Goal: Go to known website: Access a specific website the user already knows

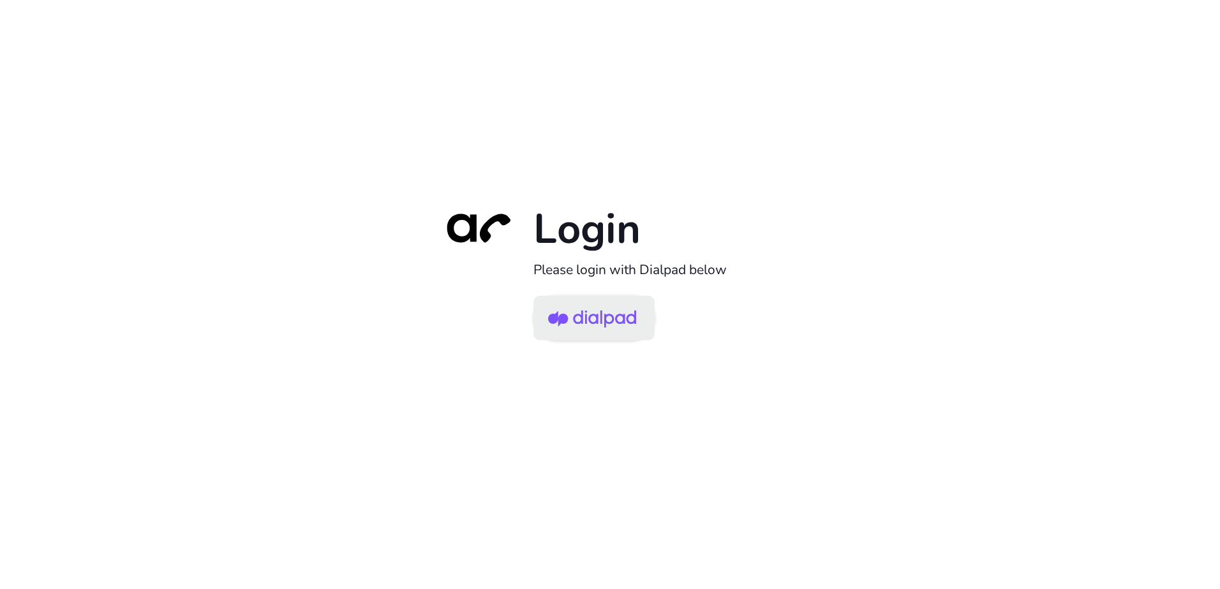
click at [636, 318] on link at bounding box center [593, 317] width 121 height 45
click at [610, 318] on img at bounding box center [592, 319] width 88 height 41
click at [625, 314] on img at bounding box center [592, 319] width 88 height 41
